Goal: Task Accomplishment & Management: Manage account settings

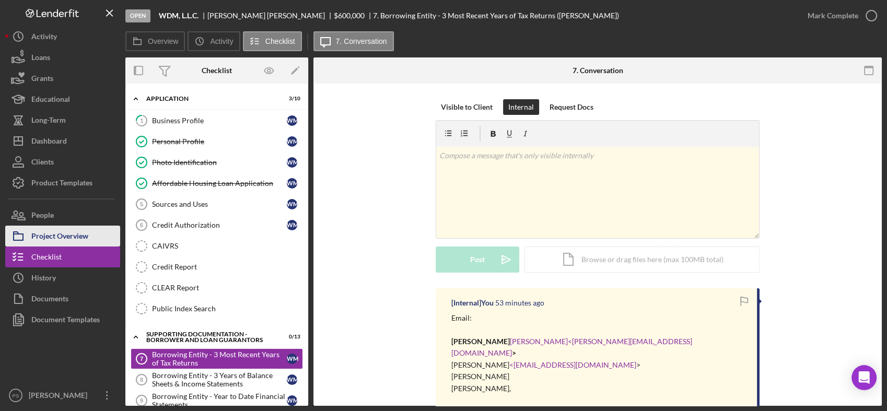
scroll to position [171, 0]
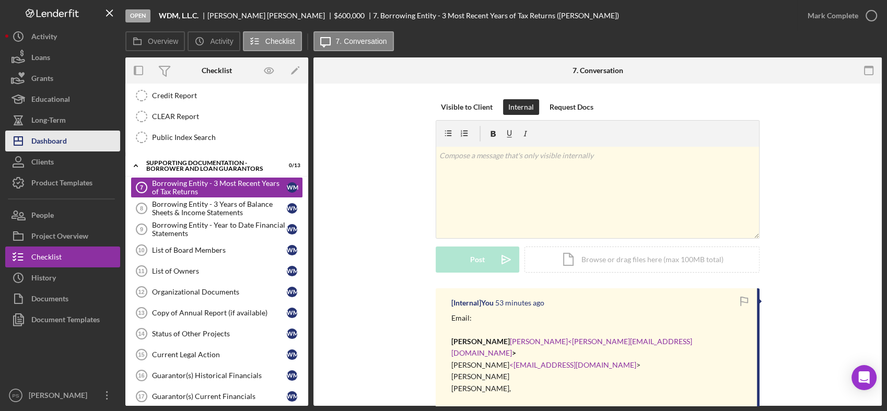
click at [77, 140] on button "Icon/Dashboard Dashboard" at bounding box center [62, 141] width 115 height 21
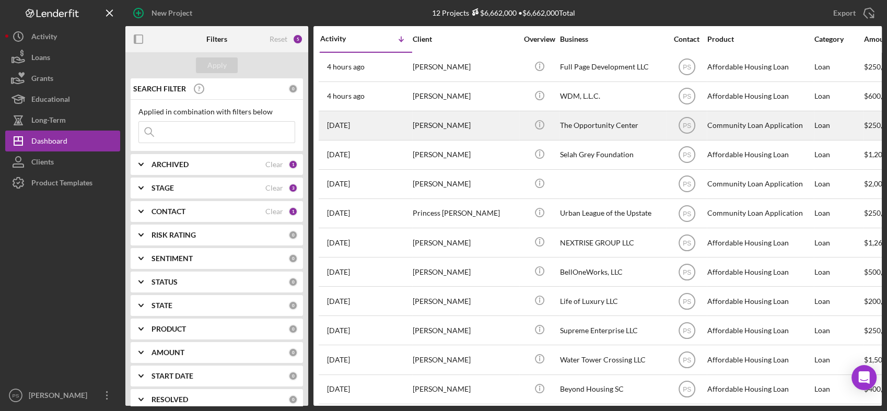
click at [458, 119] on div "[PERSON_NAME]" at bounding box center [465, 126] width 104 height 28
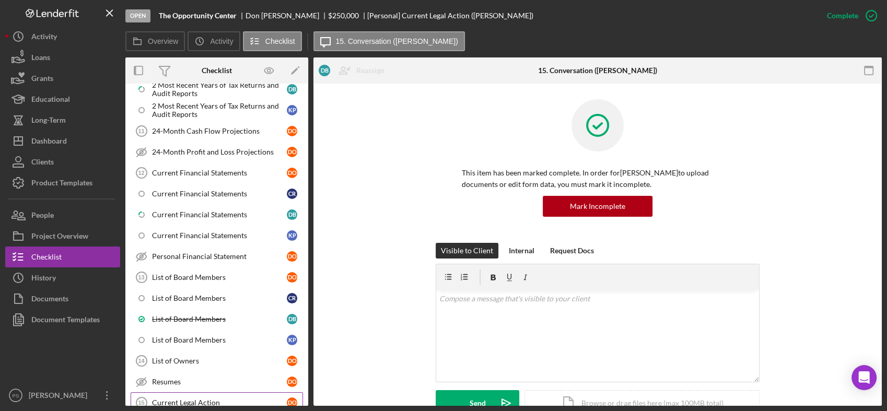
scroll to position [122, 0]
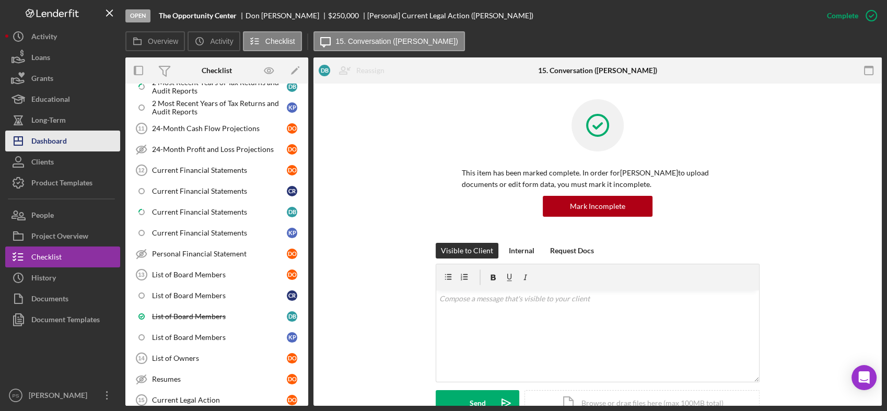
click at [66, 135] on div "Dashboard" at bounding box center [49, 143] width 36 height 24
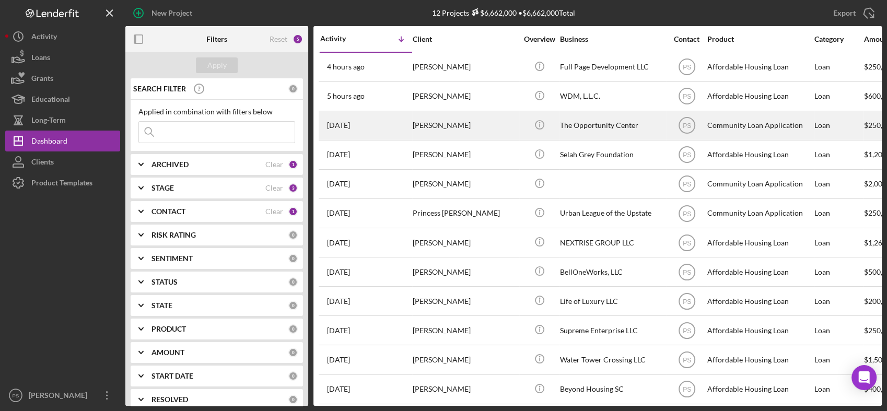
click at [421, 122] on div "[PERSON_NAME]" at bounding box center [465, 126] width 104 height 28
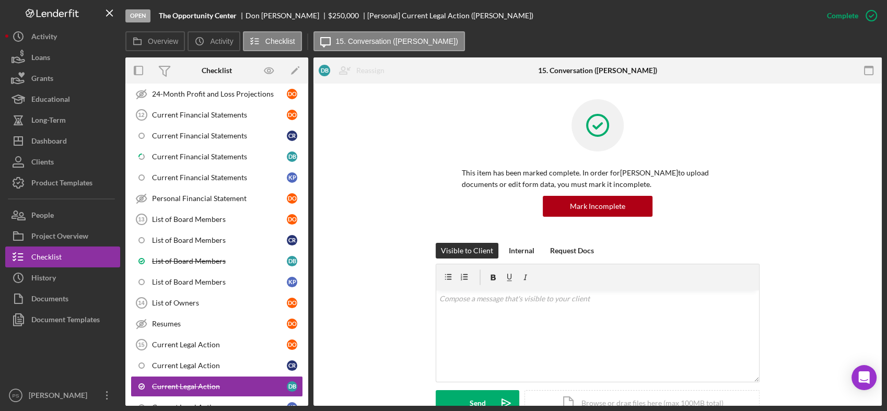
scroll to position [316, 0]
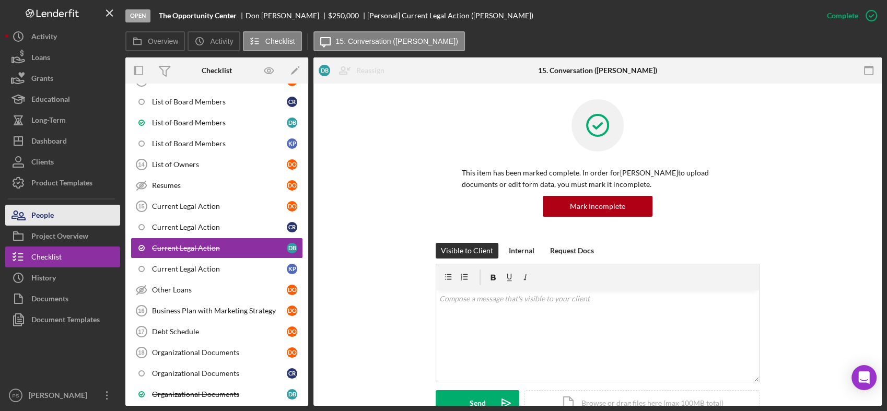
click at [79, 214] on button "People" at bounding box center [62, 215] width 115 height 21
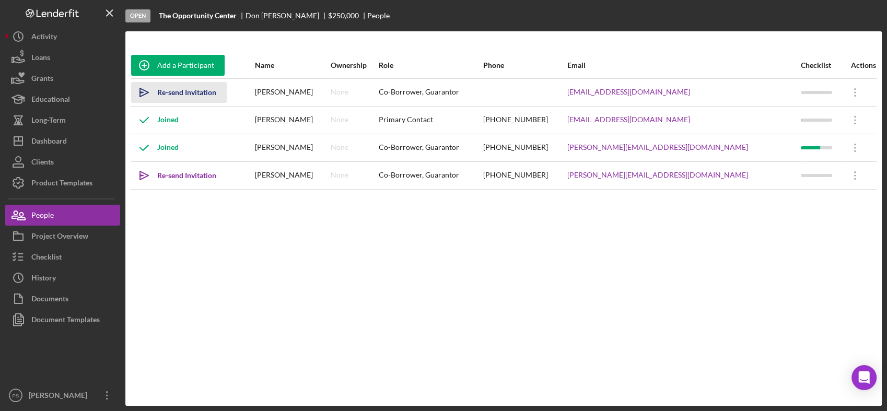
click at [157, 89] on button "Icon/icon-invite-send Re-send Invitation" at bounding box center [179, 92] width 96 height 21
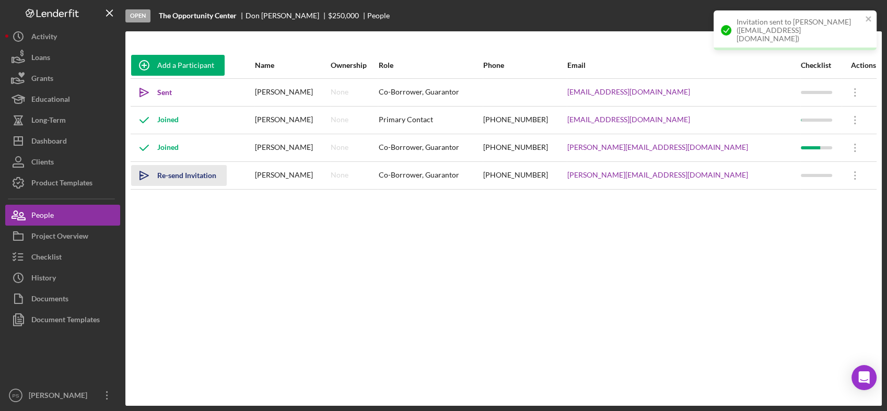
click at [167, 177] on div "Re-send Invitation" at bounding box center [186, 175] width 59 height 21
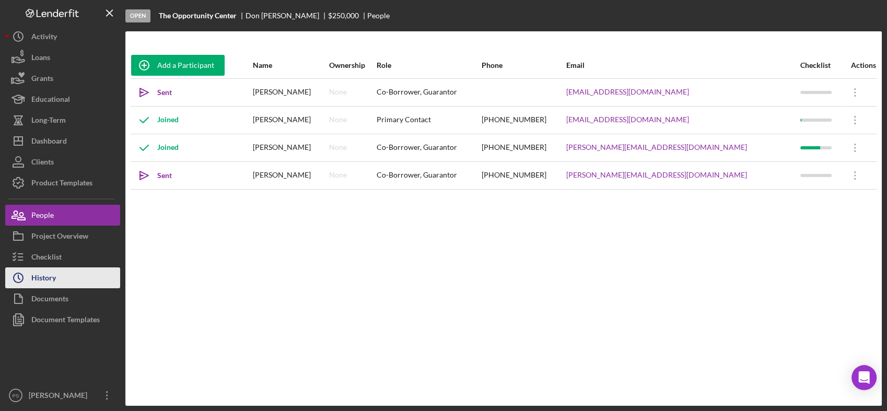
click at [71, 273] on button "Icon/History History" at bounding box center [62, 277] width 115 height 21
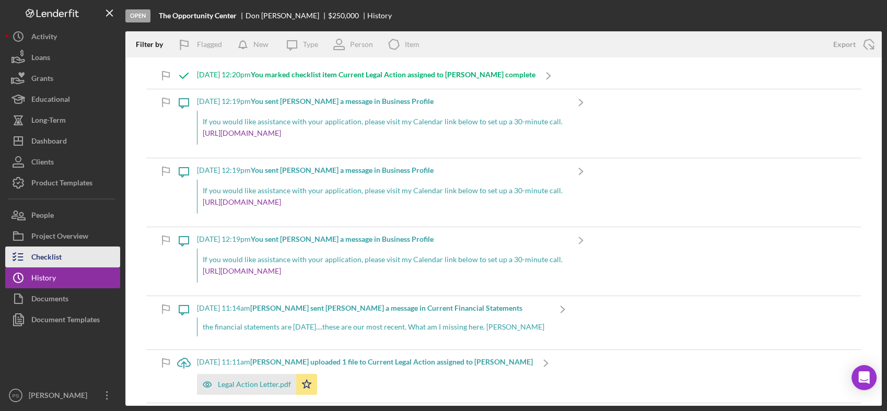
click at [73, 256] on button "Checklist" at bounding box center [62, 257] width 115 height 21
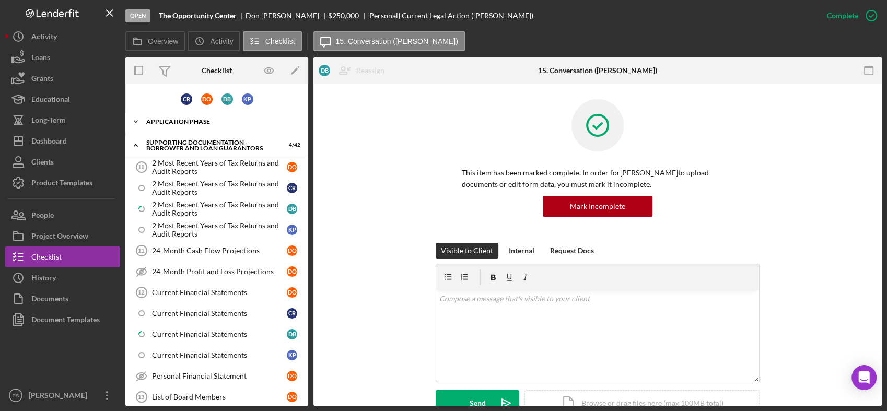
click at [136, 122] on icon "Icon/Expander" at bounding box center [135, 121] width 21 height 21
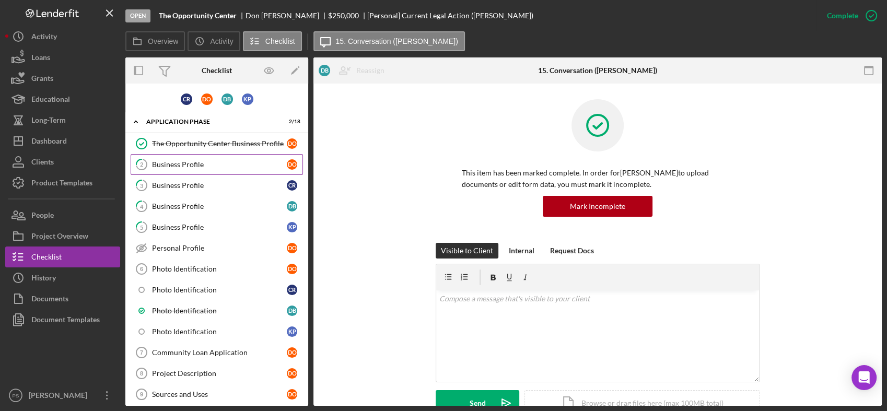
click at [198, 162] on div "Business Profile" at bounding box center [219, 164] width 135 height 8
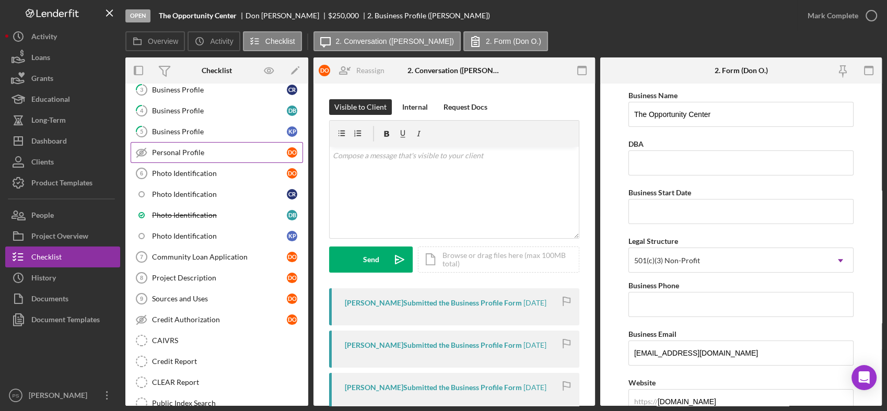
scroll to position [116, 0]
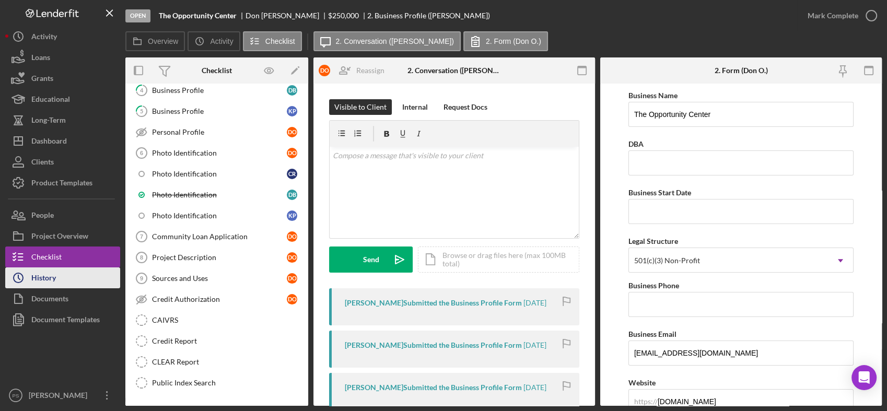
click at [73, 284] on button "Icon/History History" at bounding box center [62, 277] width 115 height 21
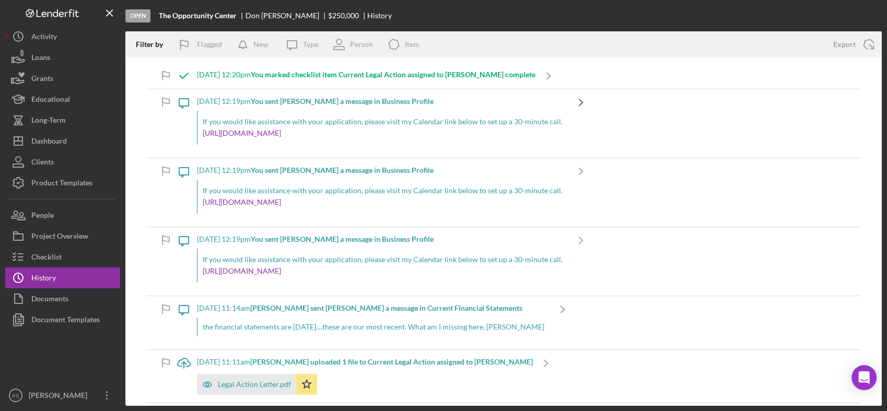
click at [568, 100] on icon "Icon/Navigate" at bounding box center [581, 102] width 26 height 26
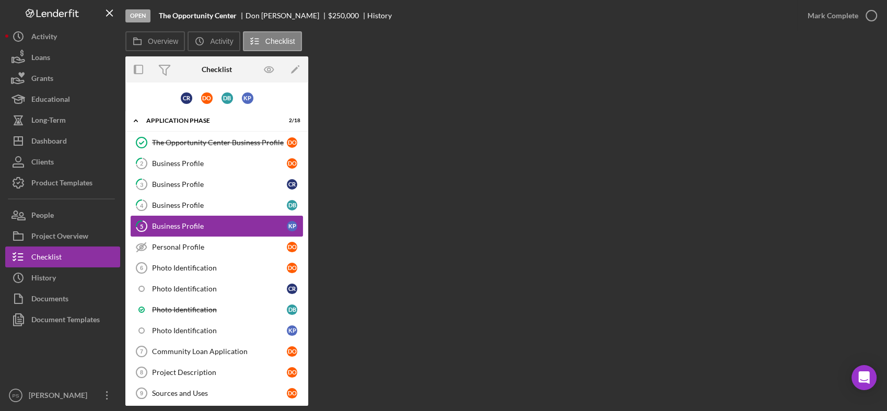
click at [224, 223] on div "Business Profile" at bounding box center [219, 226] width 135 height 8
click at [223, 200] on link "4 Business Profile D B" at bounding box center [217, 205] width 172 height 21
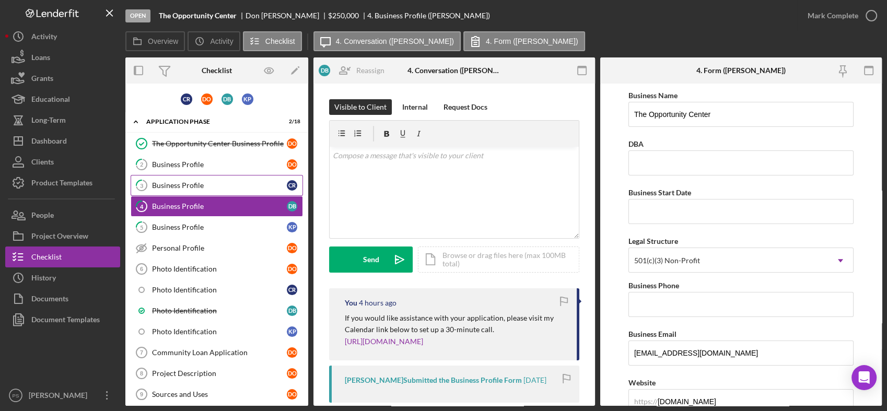
click at [227, 181] on div "Business Profile" at bounding box center [219, 185] width 135 height 8
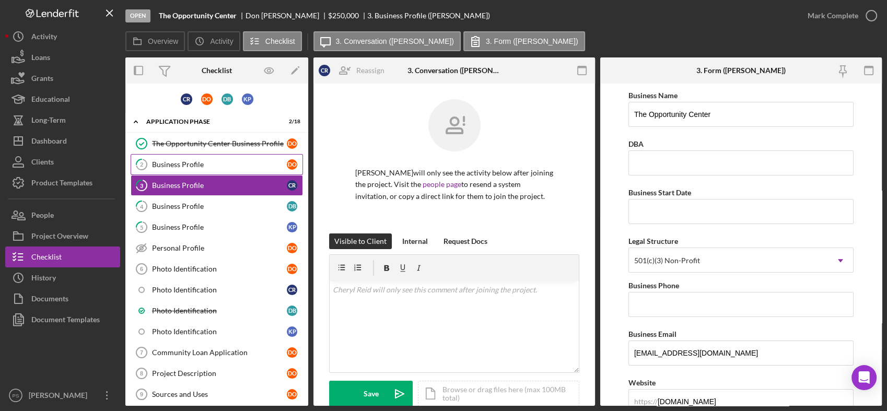
click at [231, 163] on div "Business Profile" at bounding box center [219, 164] width 135 height 8
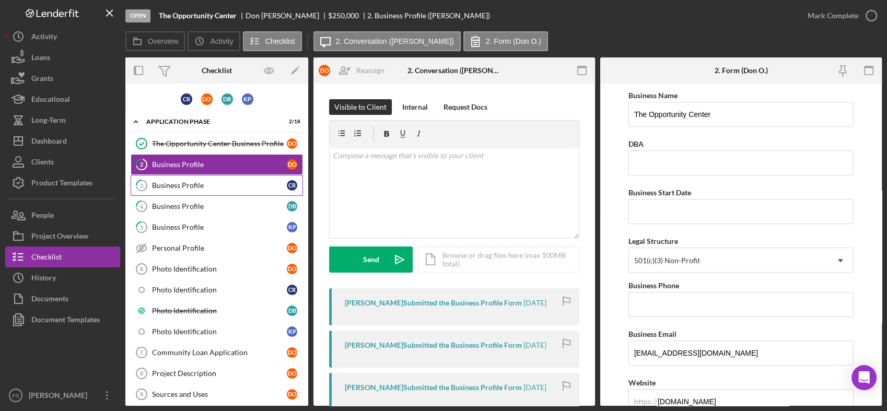
click at [238, 190] on link "3 Business Profile C R" at bounding box center [217, 185] width 172 height 21
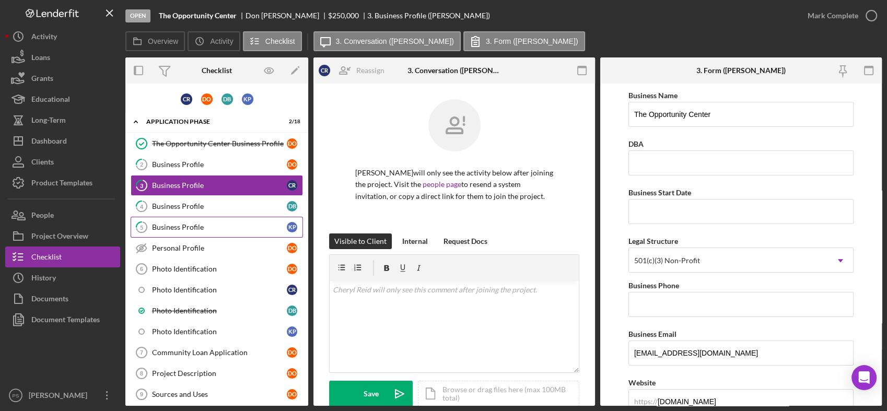
click at [222, 226] on div "Business Profile" at bounding box center [219, 227] width 135 height 8
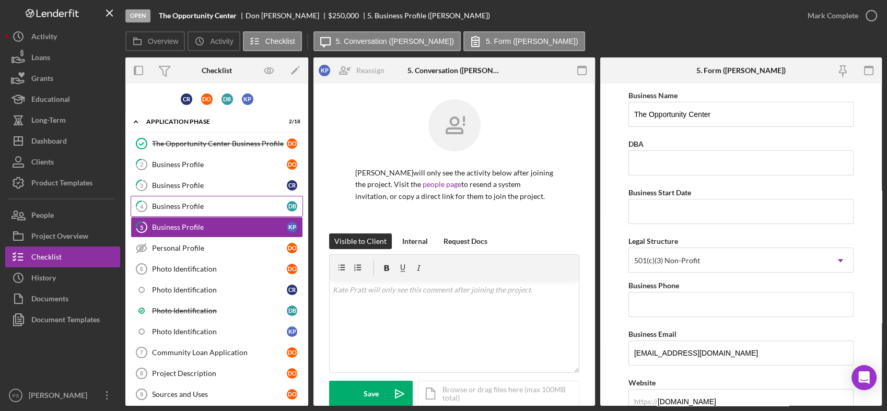
click at [225, 208] on div "Business Profile" at bounding box center [219, 206] width 135 height 8
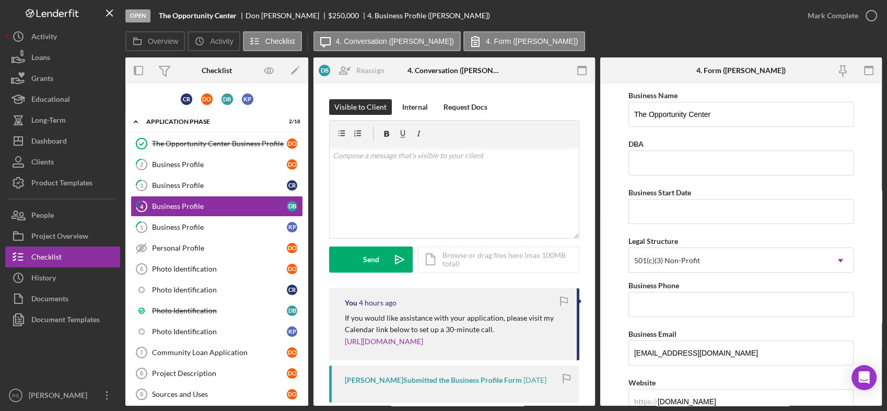
drag, startPoint x: 479, startPoint y: 342, endPoint x: 332, endPoint y: 316, distance: 149.2
click at [332, 316] on div "You 4 hours ago If you would like assistance with your application, please visi…" at bounding box center [454, 324] width 250 height 72
copy div "If you would like assistance with your application, please visit my Calendar li…"
click at [211, 221] on link "5 Business Profile K P" at bounding box center [217, 227] width 172 height 21
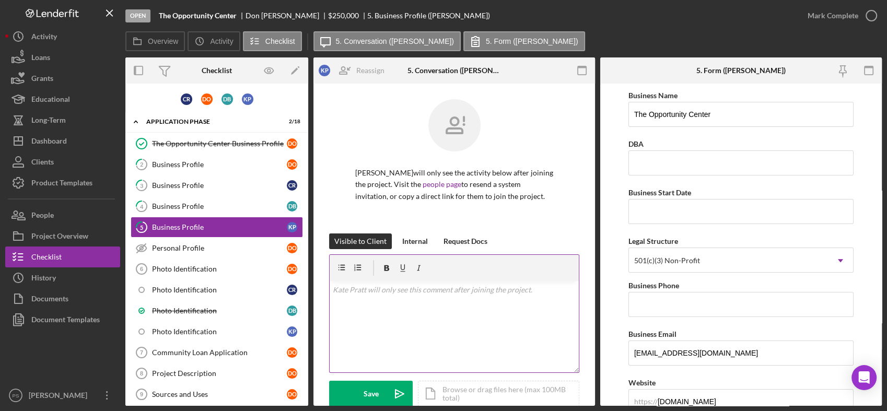
click at [405, 298] on div "v Color teal Color pink Remove color Add row above Add row below Add column bef…" at bounding box center [454, 326] width 249 height 91
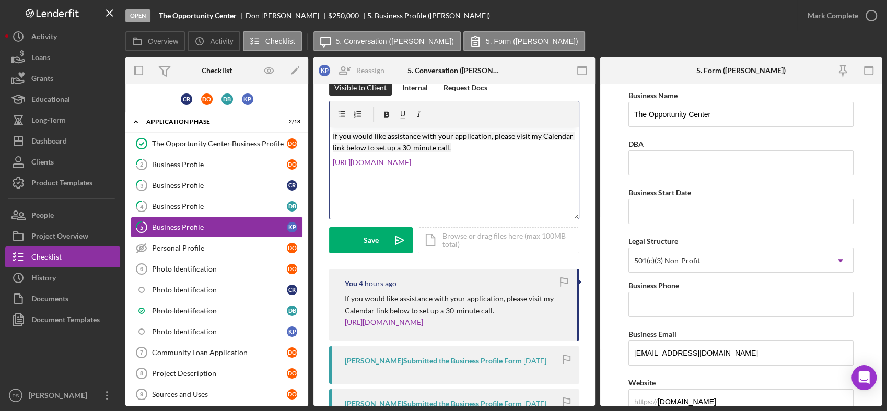
scroll to position [77, 0]
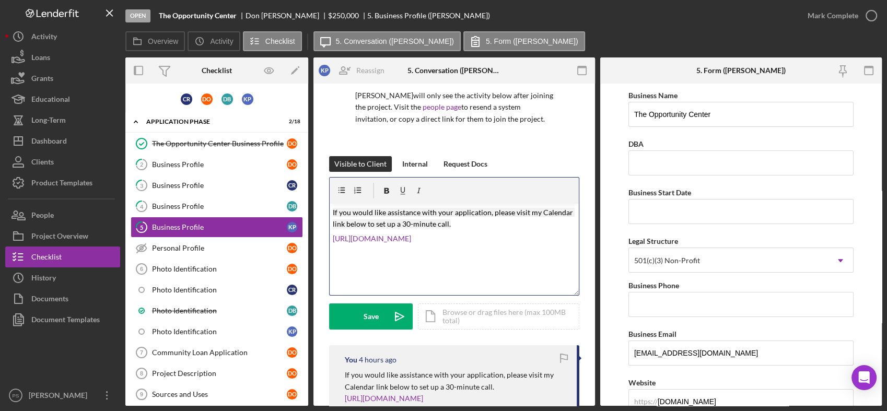
drag, startPoint x: 466, startPoint y: 239, endPoint x: 321, endPoint y: 192, distance: 152.1
click at [321, 192] on div "[PERSON_NAME] will only see the activity below after joining the project. Visit…" at bounding box center [454, 400] width 282 height 788
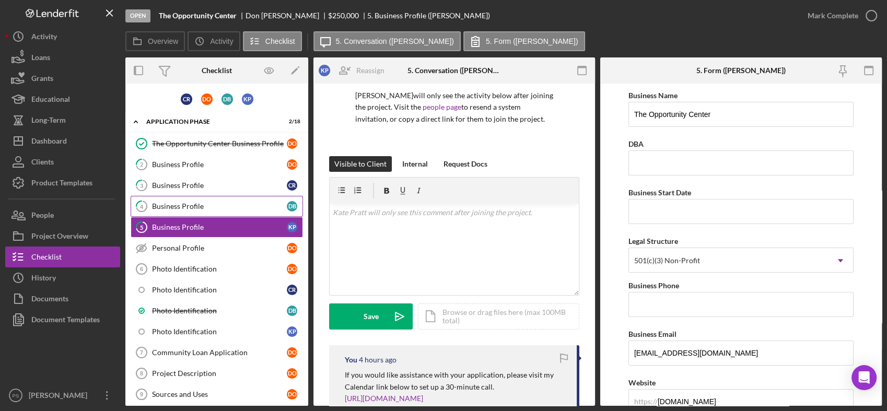
click at [233, 200] on link "4 Business Profile D B" at bounding box center [217, 206] width 172 height 21
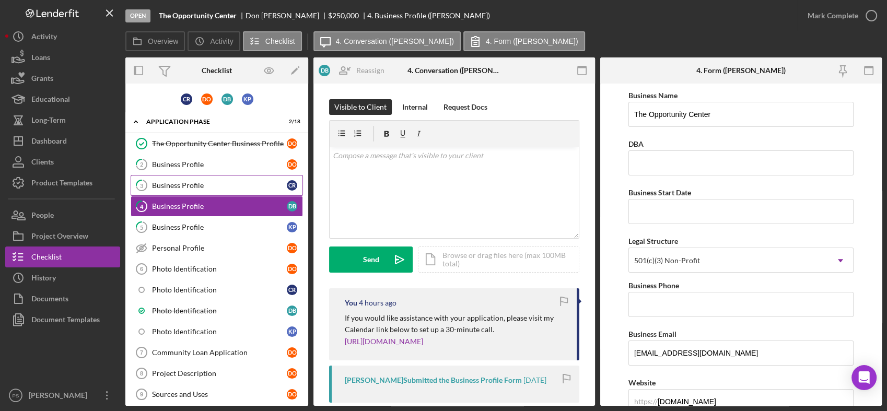
click at [219, 185] on div "Business Profile" at bounding box center [219, 185] width 135 height 8
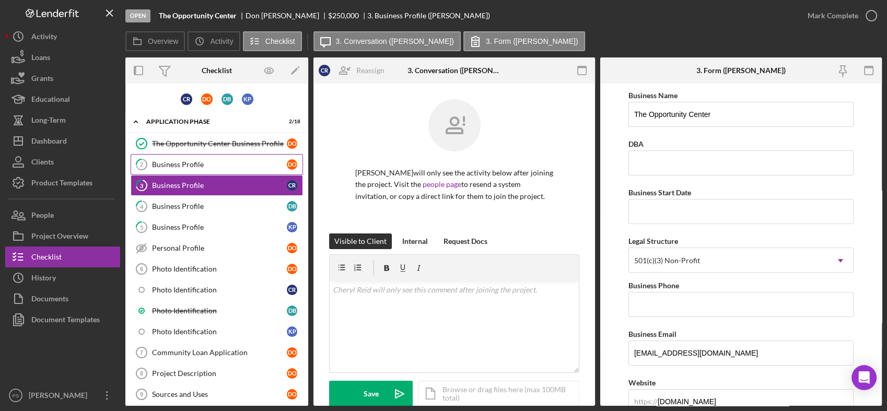
click at [219, 166] on div "Business Profile" at bounding box center [219, 164] width 135 height 8
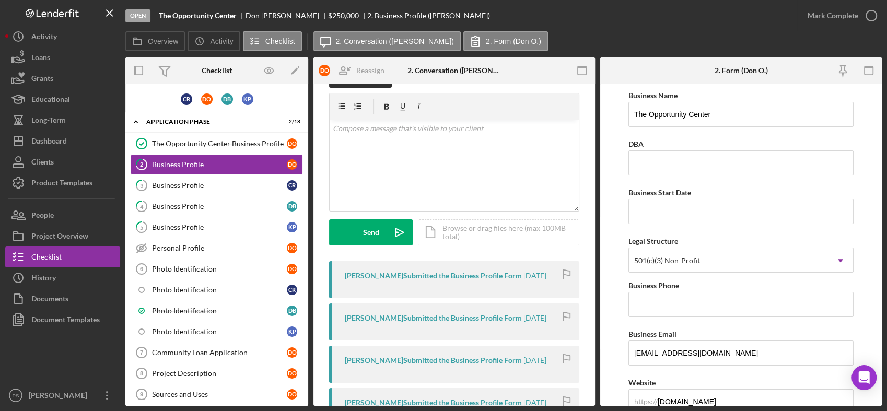
scroll to position [116, 0]
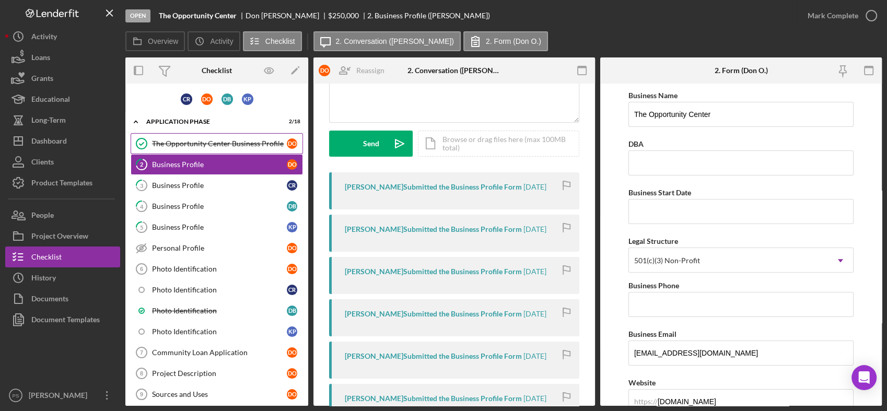
click at [231, 143] on div "The Opportunity Center Business Profile" at bounding box center [219, 143] width 135 height 8
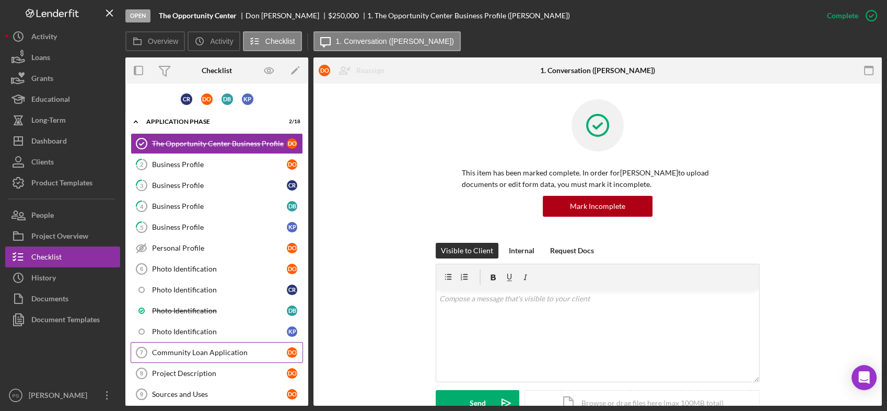
click at [239, 343] on link "Community Loan Application 7 Community Loan Application D O" at bounding box center [217, 352] width 172 height 21
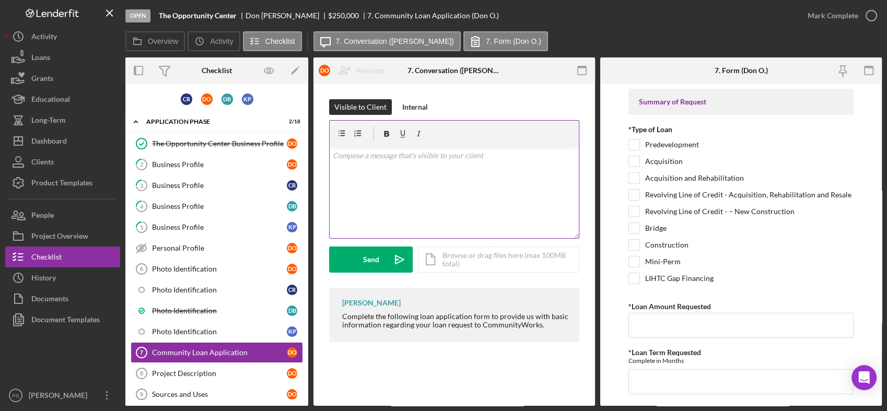
click at [400, 167] on div "v Color teal Color pink Remove color Add row above Add row below Add column bef…" at bounding box center [454, 192] width 249 height 91
click at [399, 160] on p at bounding box center [454, 155] width 243 height 11
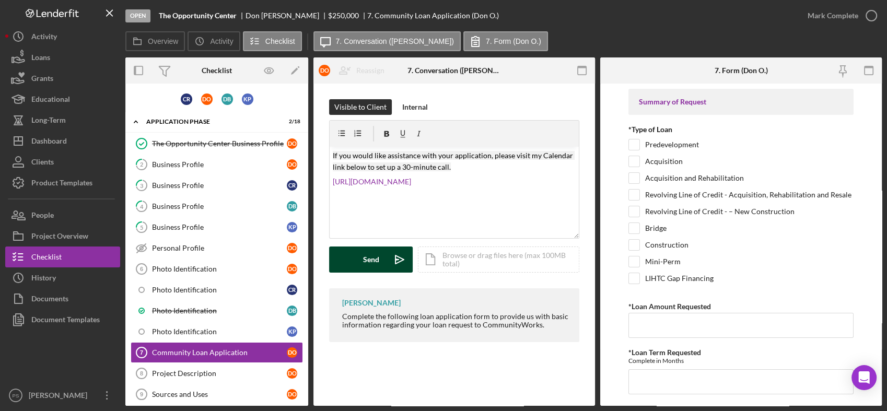
click at [393, 256] on icon "Icon/icon-invite-send" at bounding box center [400, 260] width 26 height 26
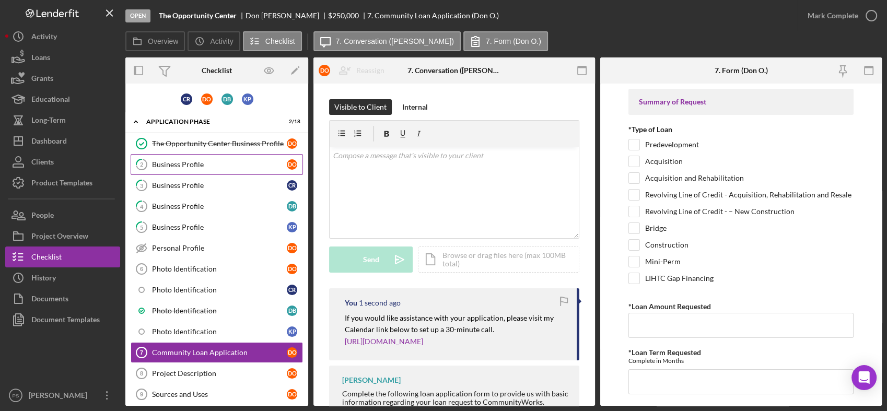
click at [240, 163] on div "Business Profile" at bounding box center [219, 164] width 135 height 8
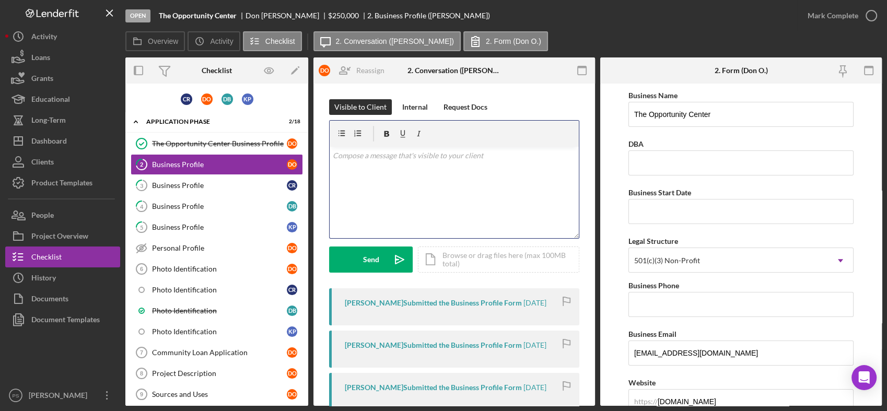
click at [393, 167] on div "v Color teal Color pink Remove color Add row above Add row below Add column bef…" at bounding box center [454, 192] width 249 height 91
click at [390, 160] on p at bounding box center [454, 155] width 243 height 11
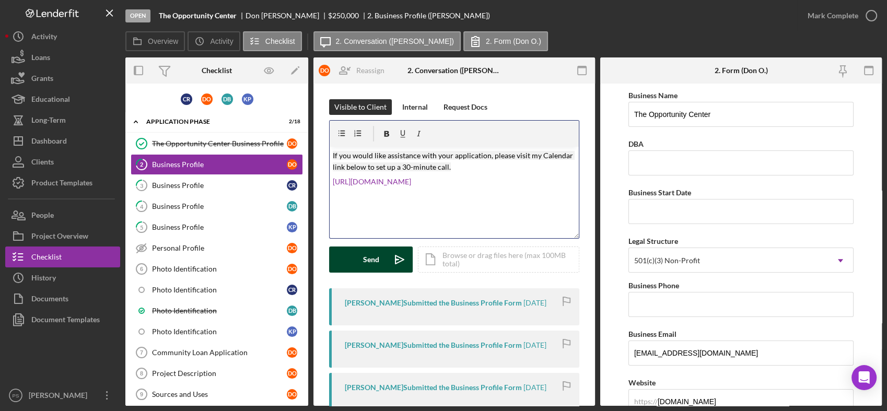
click at [398, 255] on icon "Icon/icon-invite-send" at bounding box center [400, 260] width 26 height 26
